Goal: Use online tool/utility: Utilize a website feature to perform a specific function

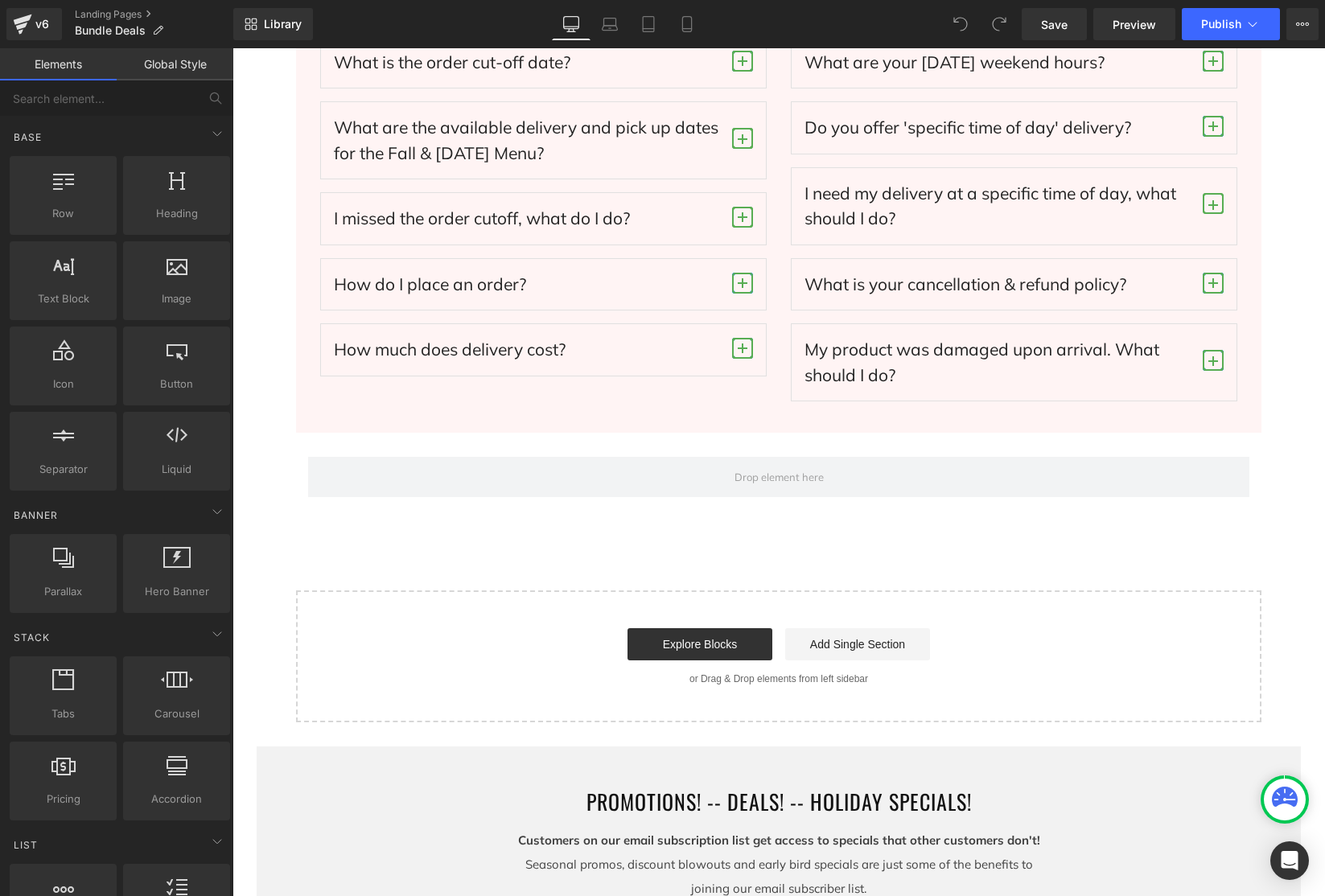
scroll to position [381, 0]
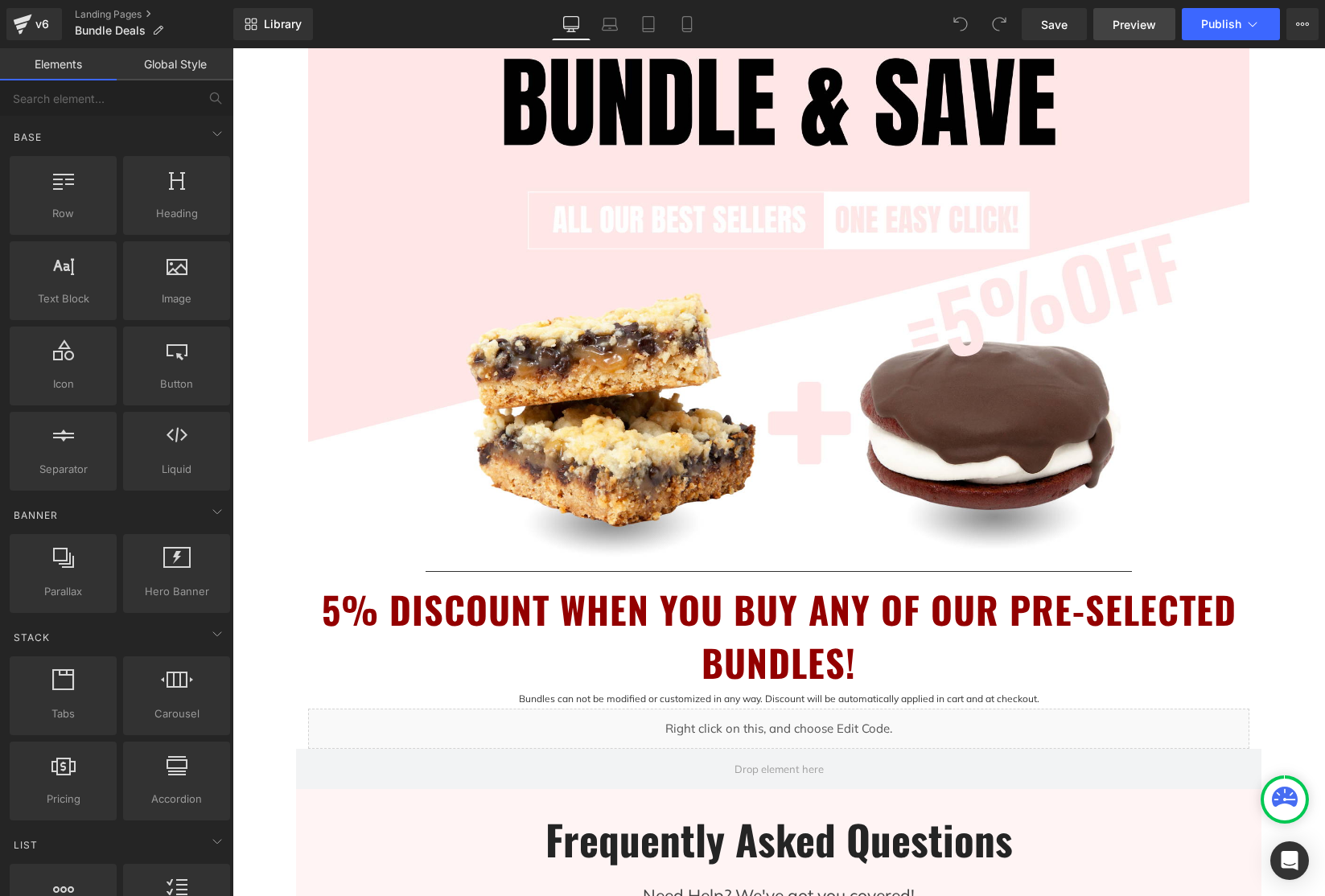
click at [1136, 22] on span "Preview" at bounding box center [1134, 24] width 44 height 17
